Goal: Unclear: Unclear

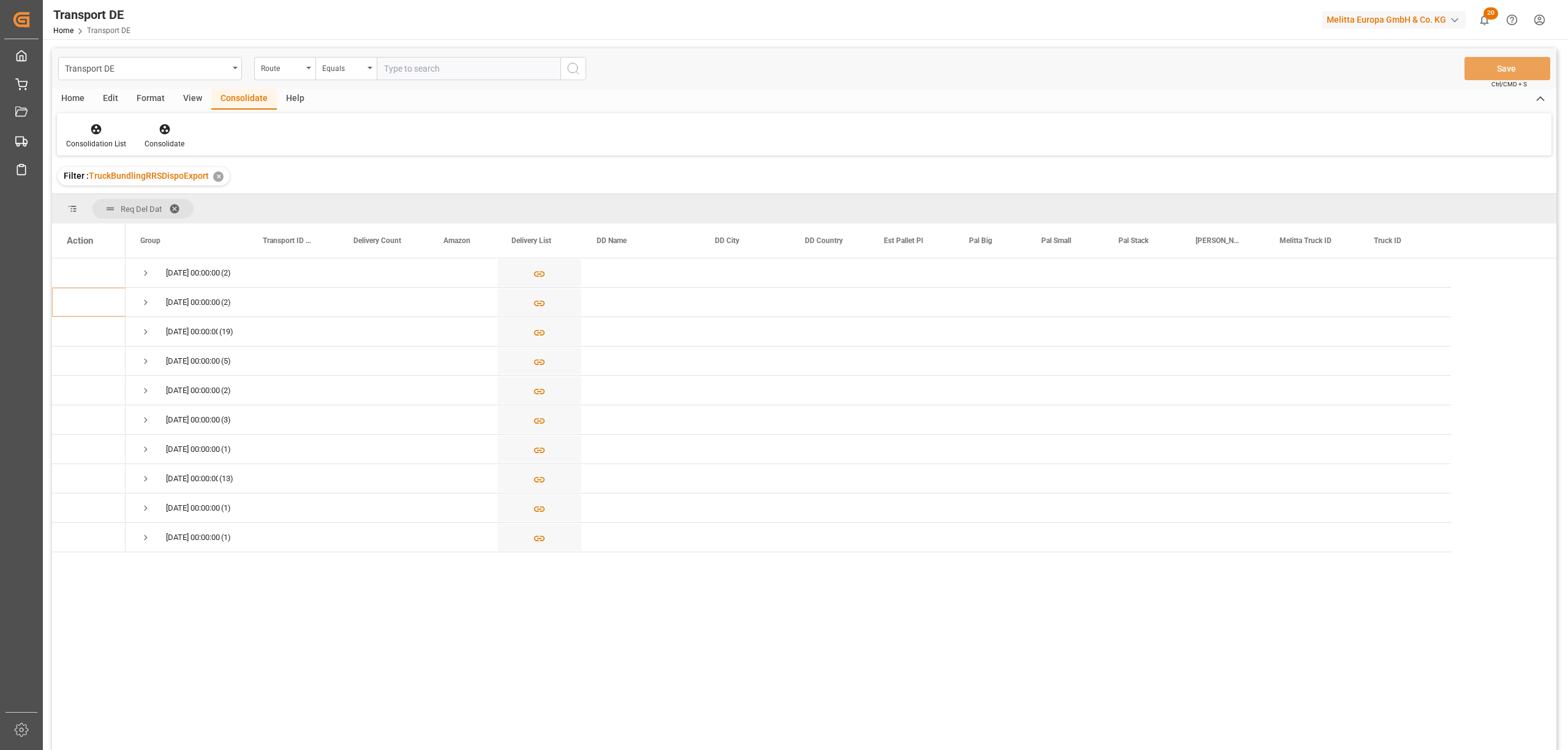
scroll to position [162, 0]
